Goal: Task Accomplishment & Management: Complete application form

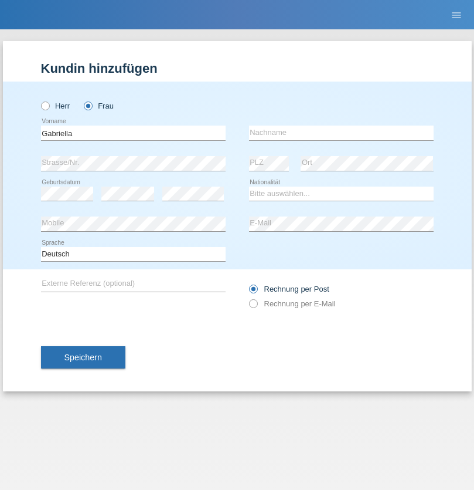
type input "Gabriella"
click at [341, 132] on input "text" at bounding box center [341, 132] width 185 height 15
type input "Frkanec"
select select "DE"
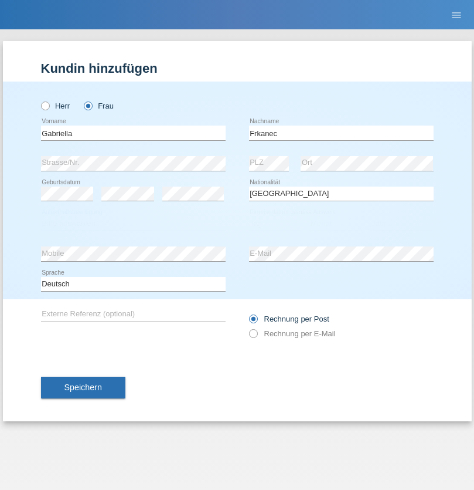
select select "C"
select select "13"
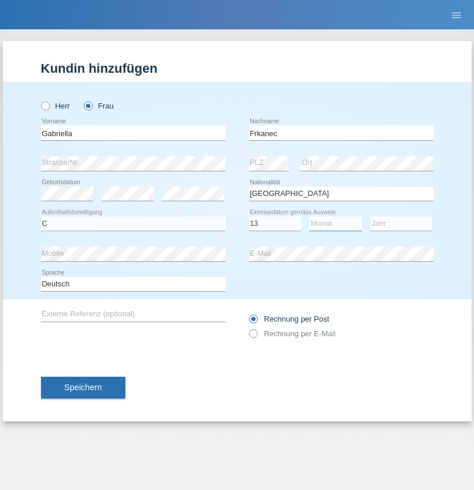
select select "01"
select select "1975"
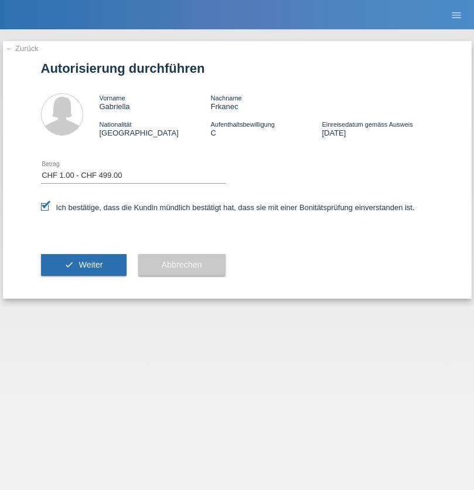
select select "1"
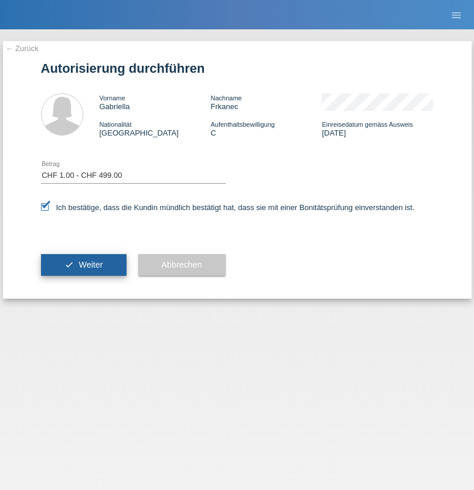
click at [83, 264] on span "Weiter" at bounding box center [91, 264] width 24 height 9
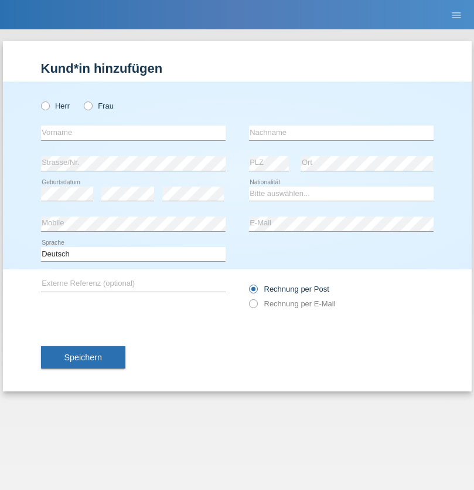
radio input "true"
click at [133, 132] on input "text" at bounding box center [133, 132] width 185 height 15
type input "fjolla"
click at [341, 132] on input "text" at bounding box center [341, 132] width 185 height 15
type input "hajdini"
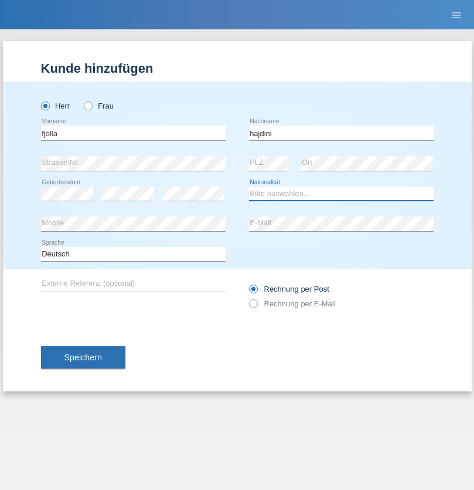
select select "XK"
select select "C"
select select "15"
select select "03"
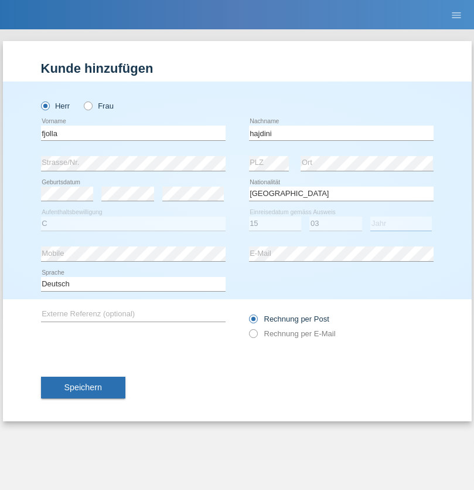
select select "1997"
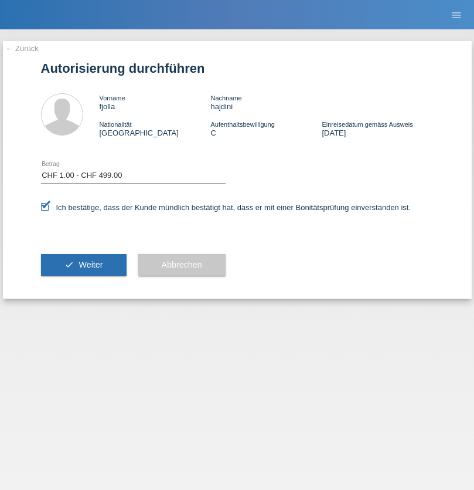
select select "1"
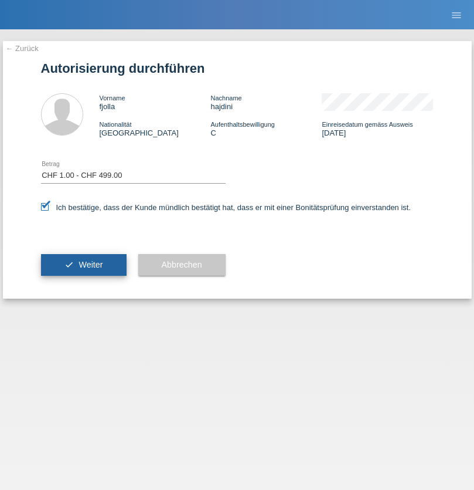
click at [83, 264] on span "Weiter" at bounding box center [91, 264] width 24 height 9
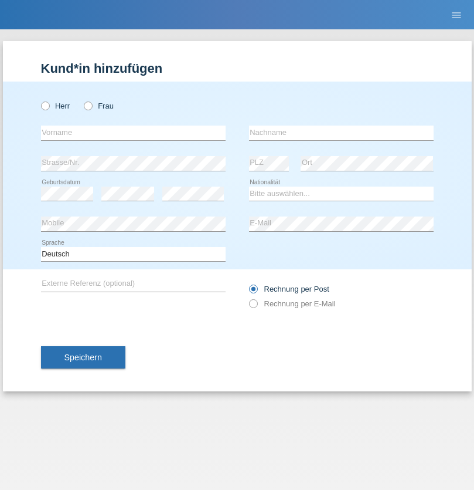
radio input "true"
click at [133, 132] on input "text" at bounding box center [133, 132] width 185 height 15
type input "ilaz"
click at [341, 132] on input "text" at bounding box center [341, 132] width 185 height 15
type input "hajdini"
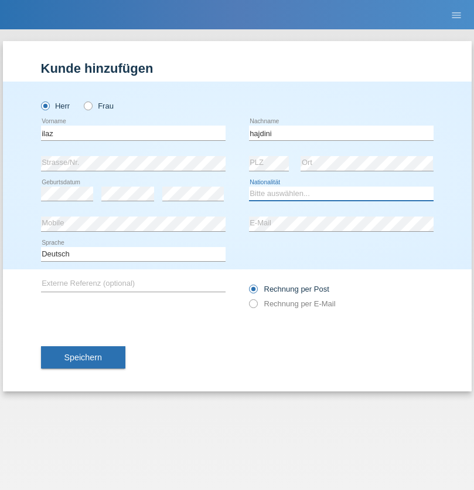
select select "XK"
select select "C"
select select "20"
select select "08"
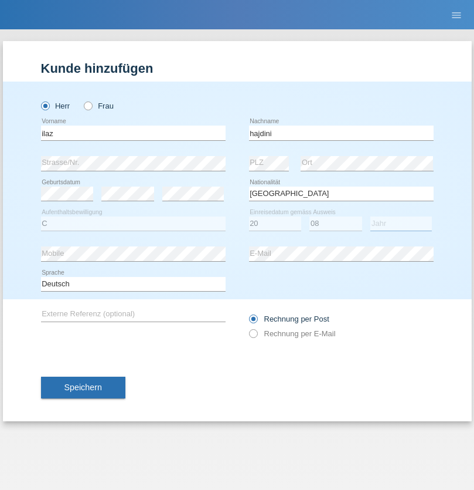
select select "1997"
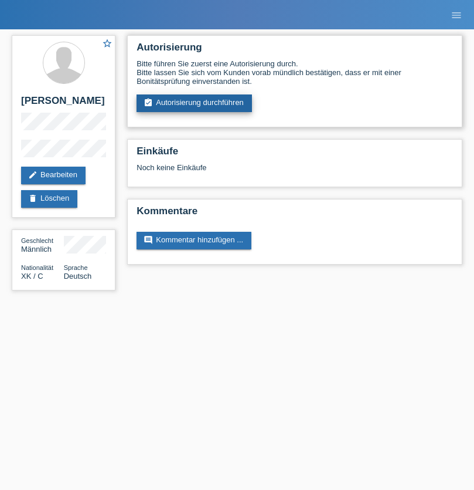
click at [195, 103] on link "assignment_turned_in Autorisierung durchführen" at bounding box center [194, 103] width 115 height 18
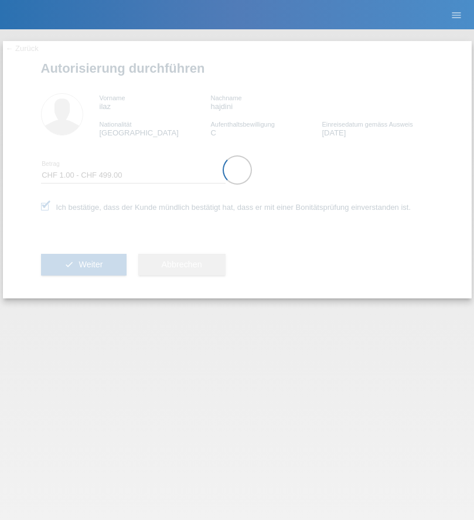
select select "1"
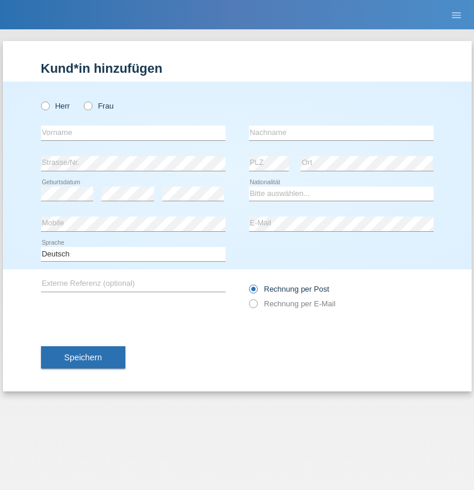
radio input "true"
click at [133, 132] on input "text" at bounding box center [133, 132] width 185 height 15
type input "[PERSON_NAME]"
click at [341, 132] on input "text" at bounding box center [341, 132] width 185 height 15
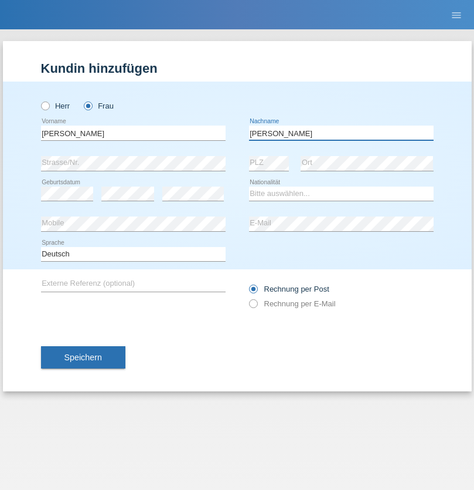
type input "[PERSON_NAME]"
select select "CH"
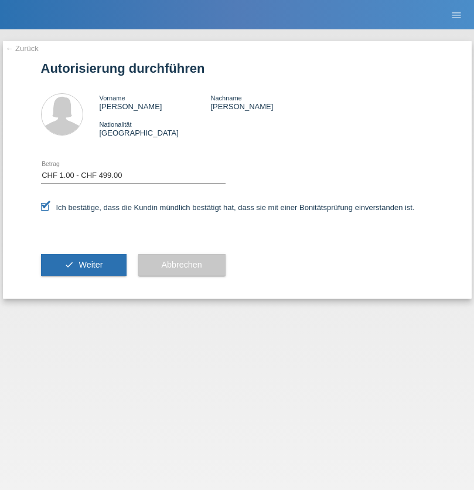
select select "1"
click at [83, 264] on span "Weiter" at bounding box center [91, 264] width 24 height 9
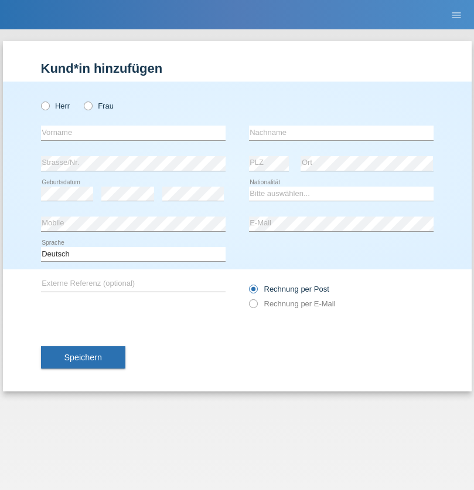
radio input "true"
click at [133, 132] on input "text" at bounding box center [133, 132] width 185 height 15
type input "Tujevan"
click at [341, 132] on input "text" at bounding box center [341, 132] width 185 height 15
type input "Thavarajah"
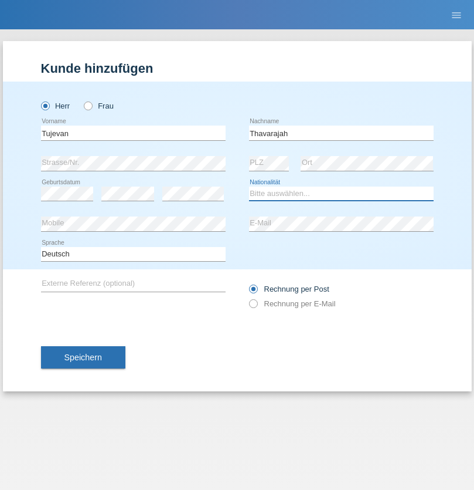
select select "CH"
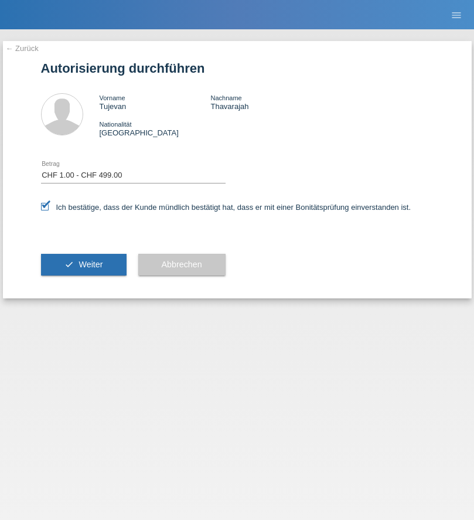
select select "1"
click at [83, 264] on span "Weiter" at bounding box center [91, 264] width 24 height 9
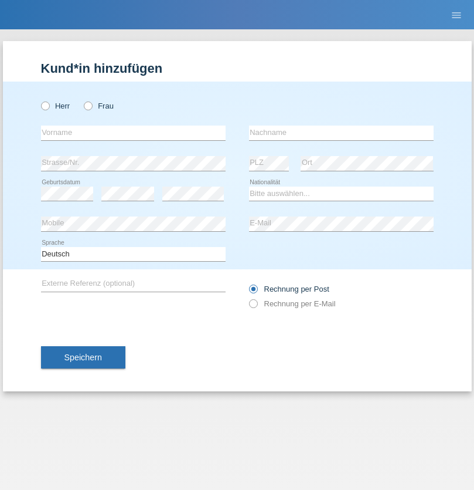
radio input "true"
click at [133, 132] on input "text" at bounding box center [133, 132] width 185 height 15
type input "Priscilla"
click at [341, 132] on input "text" at bounding box center [341, 132] width 185 height 15
type input "Sigel"
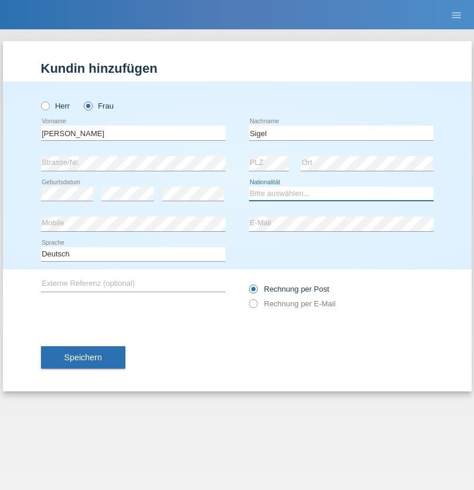
select select "CH"
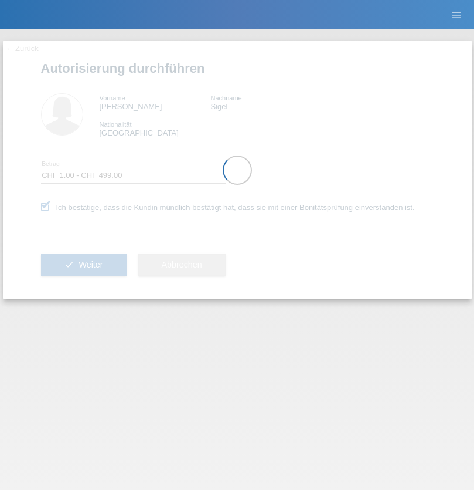
select select "1"
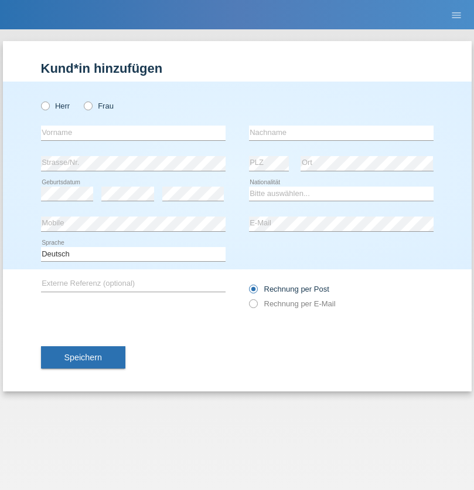
radio input "true"
click at [133, 132] on input "text" at bounding box center [133, 132] width 185 height 15
type input "Claudia"
click at [341, 132] on input "text" at bounding box center [341, 132] width 185 height 15
type input "Roche"
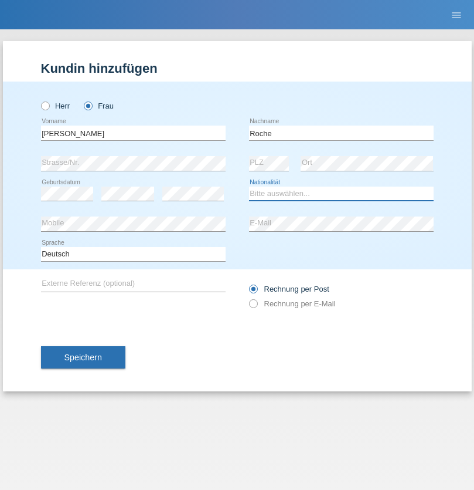
select select "CH"
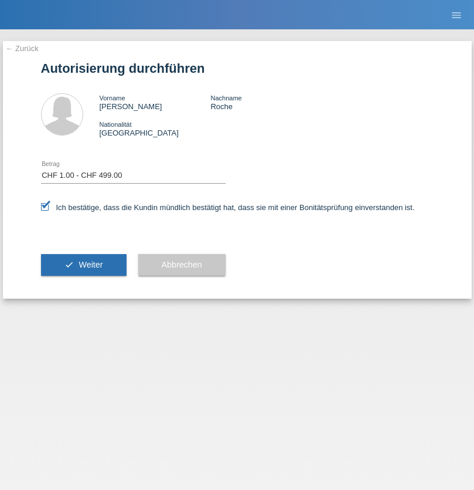
select select "1"
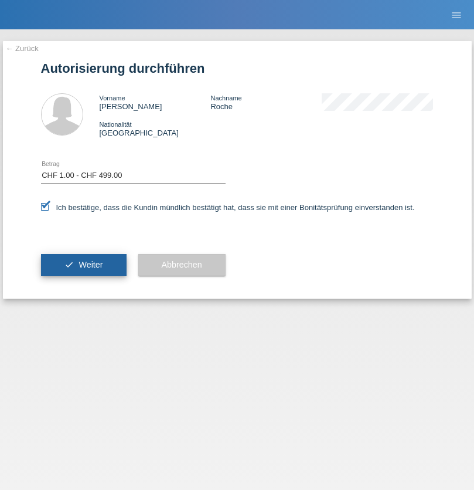
click at [83, 264] on span "Weiter" at bounding box center [91, 264] width 24 height 9
